Goal: Check status

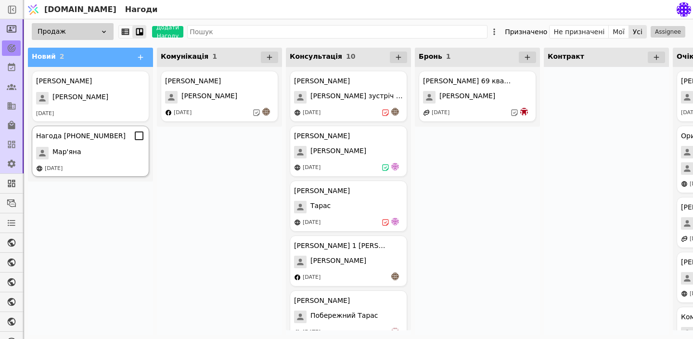
click at [116, 159] on div "Мар'яна" at bounding box center [90, 153] width 109 height 13
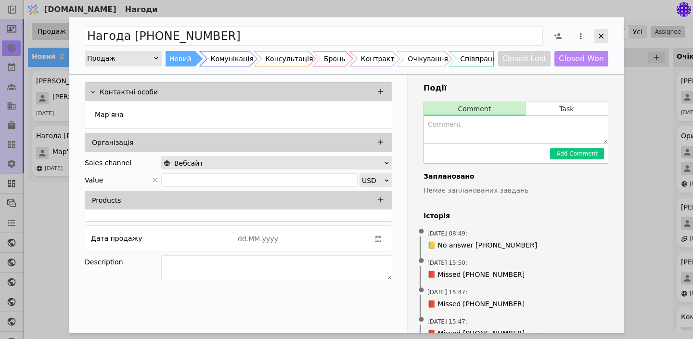
click at [598, 35] on icon "Add Opportunity" at bounding box center [600, 36] width 9 height 9
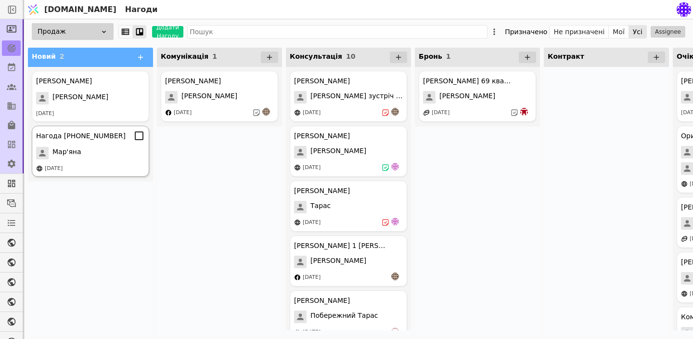
click at [97, 155] on div "Мар'яна" at bounding box center [90, 153] width 109 height 13
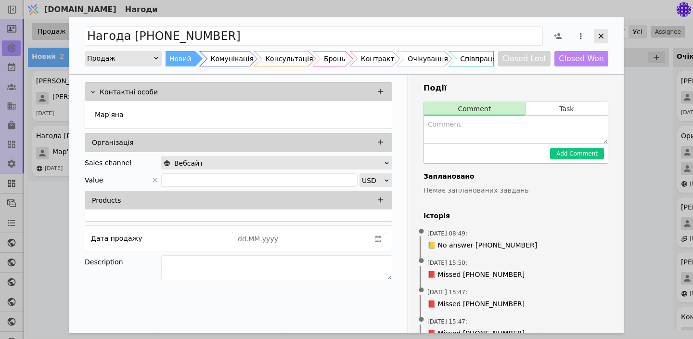
click at [603, 38] on icon "Add Opportunity" at bounding box center [600, 36] width 5 height 5
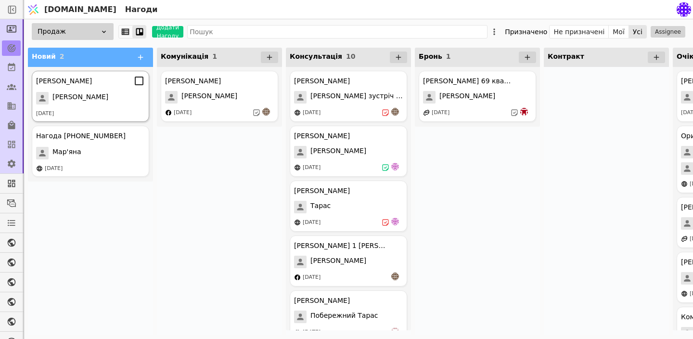
click at [104, 86] on div "[PERSON_NAME]" at bounding box center [90, 81] width 109 height 12
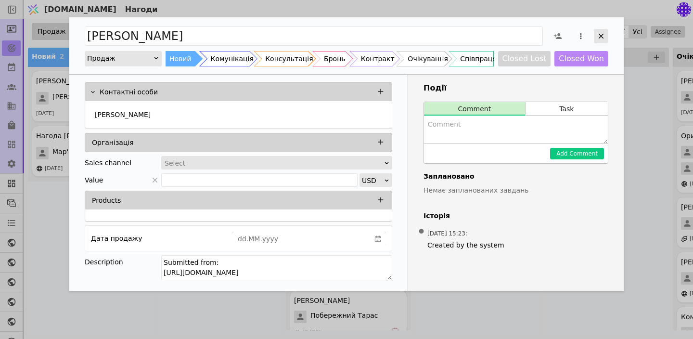
click at [602, 42] on div "Add Opportunity" at bounding box center [601, 36] width 14 height 14
